Goal: Task Accomplishment & Management: Use online tool/utility

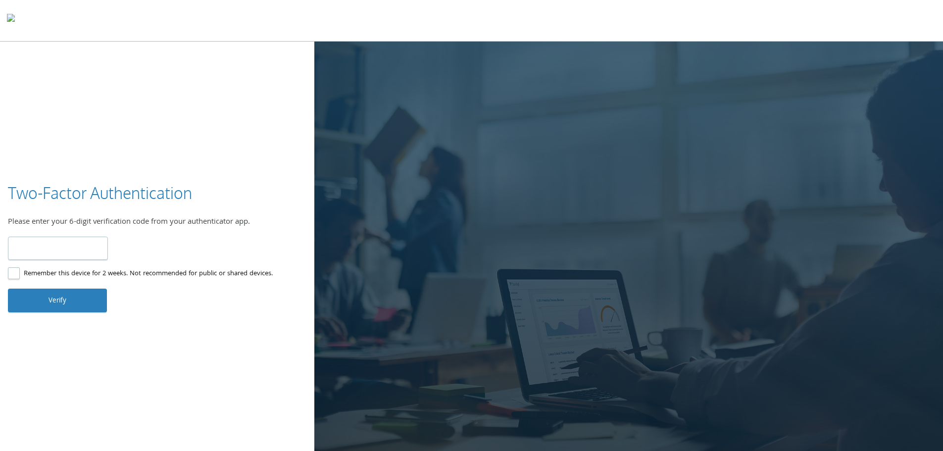
click at [73, 270] on label "Remember this device for 2 weeks. Not recommended for public or shared devices." at bounding box center [140, 274] width 265 height 12
drag, startPoint x: 79, startPoint y: 251, endPoint x: 87, endPoint y: 231, distance: 22.4
click at [76, 239] on input "number" at bounding box center [58, 247] width 100 height 23
type input "******"
